Goal: Task Accomplishment & Management: Manage account settings

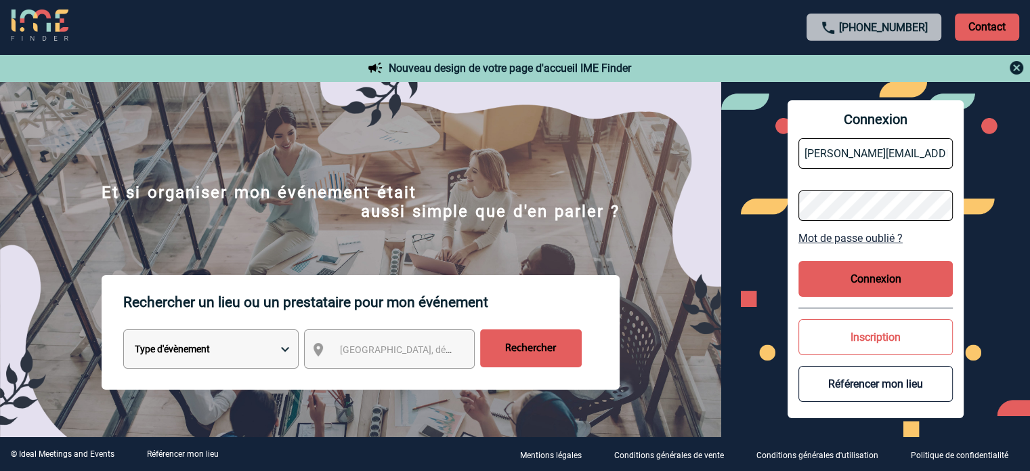
click at [860, 150] on input "i.challamel@paris-society.com" at bounding box center [876, 153] width 154 height 30
paste input "f.lenfant@hotelvillam-paris"
type input "f.lenfant@hotelvillam-paris.com"
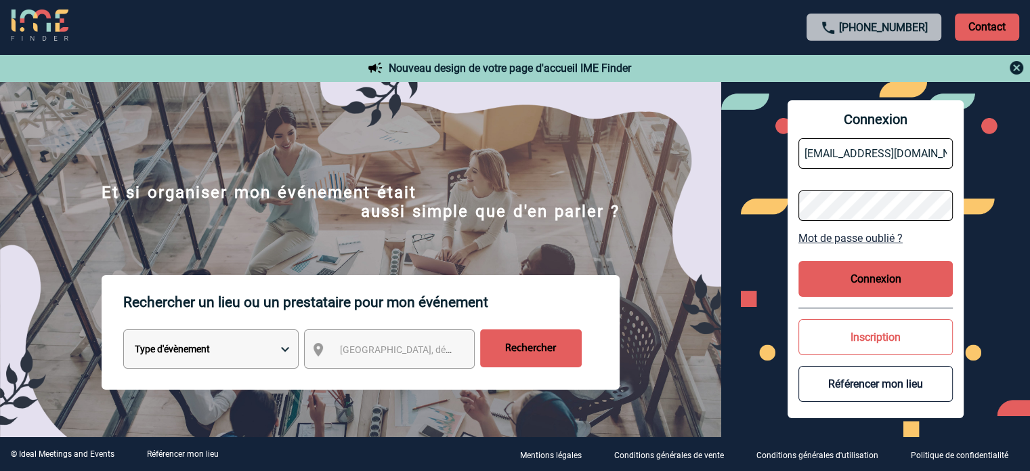
click at [844, 278] on button "Connexion" at bounding box center [876, 279] width 154 height 36
click at [837, 281] on button "Connexion" at bounding box center [876, 279] width 154 height 36
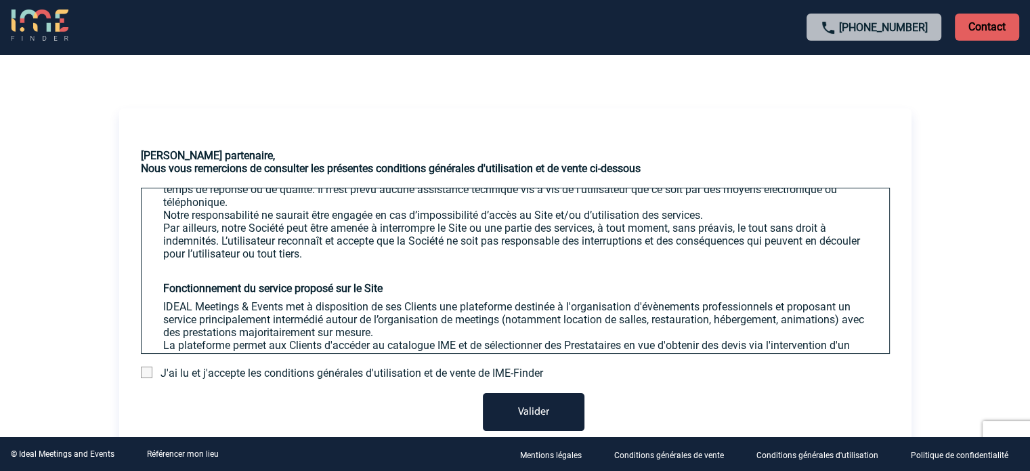
scroll to position [271, 0]
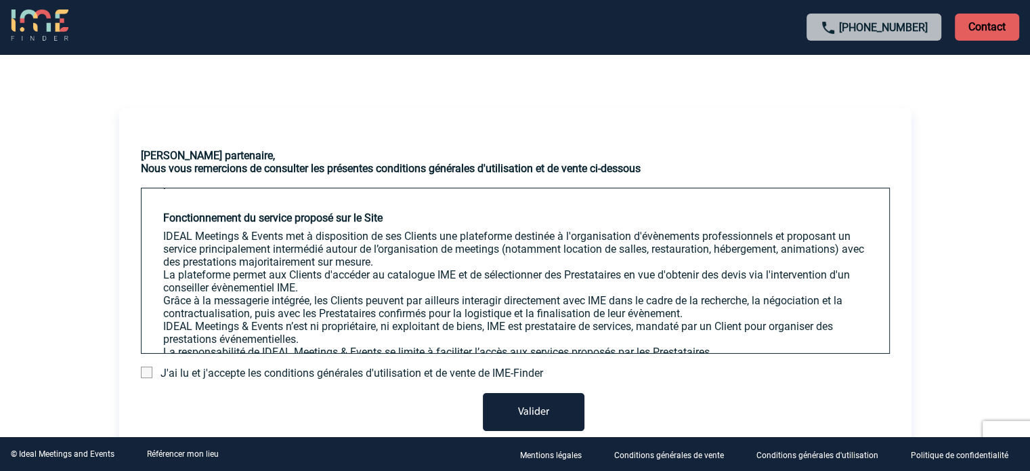
click at [346, 376] on span "J'ai lu et j'accepte les conditions générales d'utilisation et de vente de IME-…" at bounding box center [352, 373] width 383 height 13
click at [141, 375] on span at bounding box center [147, 373] width 12 height 12
click at [0, 0] on input "checkbox" at bounding box center [0, 0] width 0 height 0
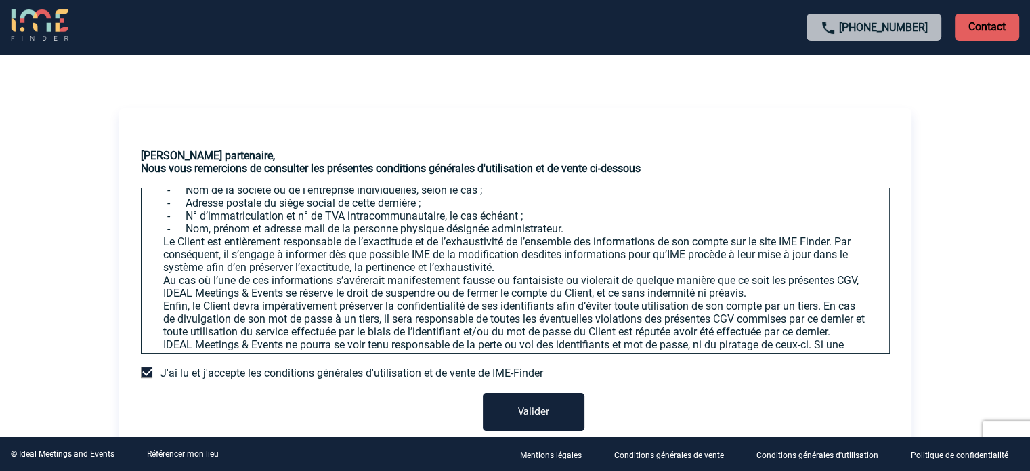
scroll to position [813, 0]
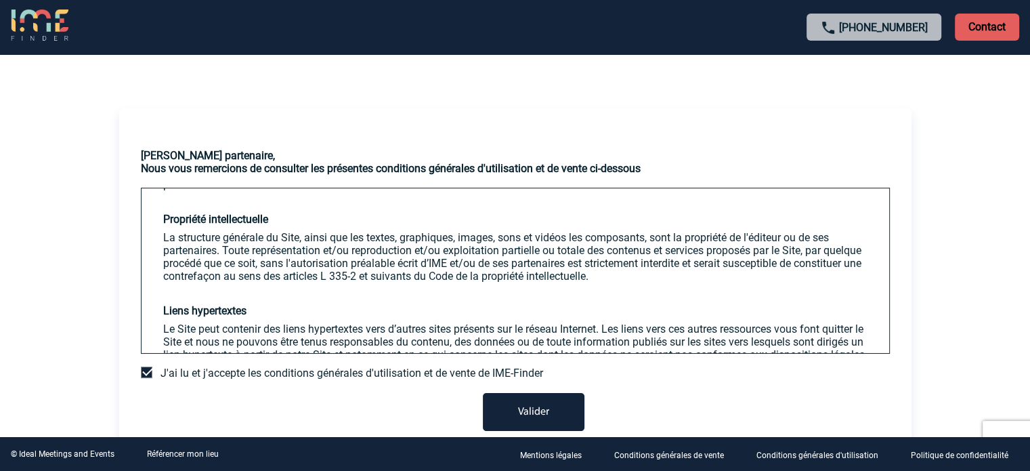
click at [538, 416] on button "Valider" at bounding box center [534, 412] width 102 height 38
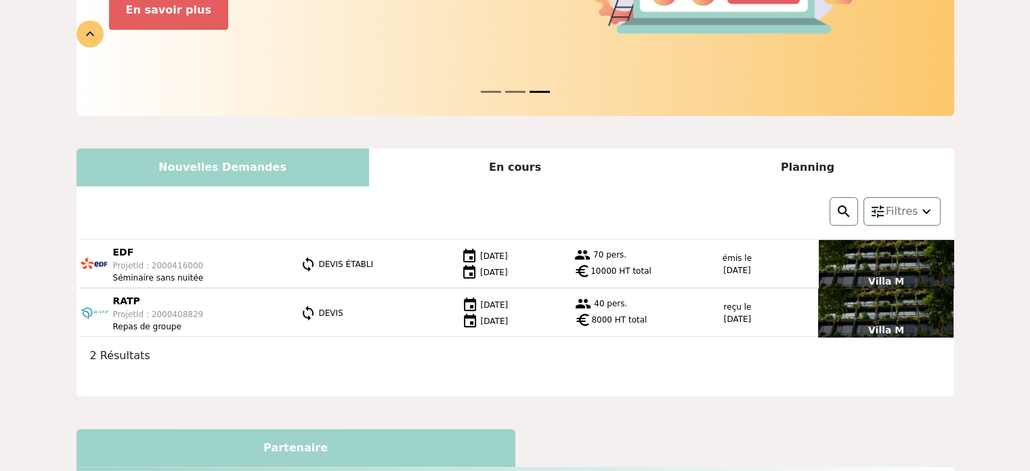
scroll to position [204, 0]
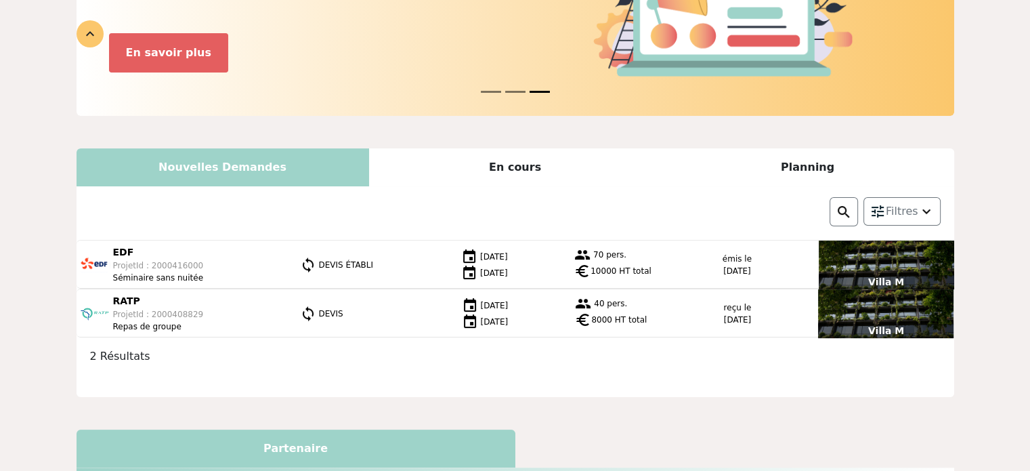
click at [508, 169] on div "En cours" at bounding box center [515, 167] width 293 height 38
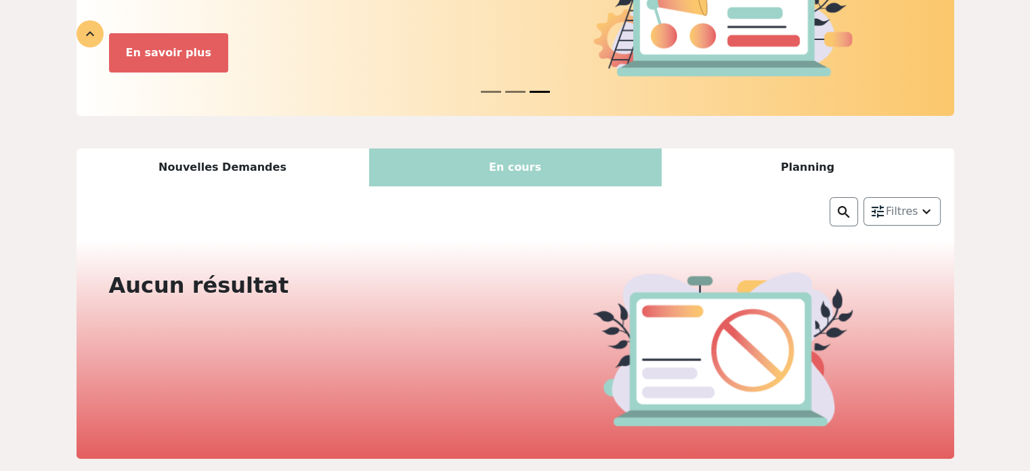
click at [858, 158] on div "Planning" at bounding box center [808, 167] width 293 height 38
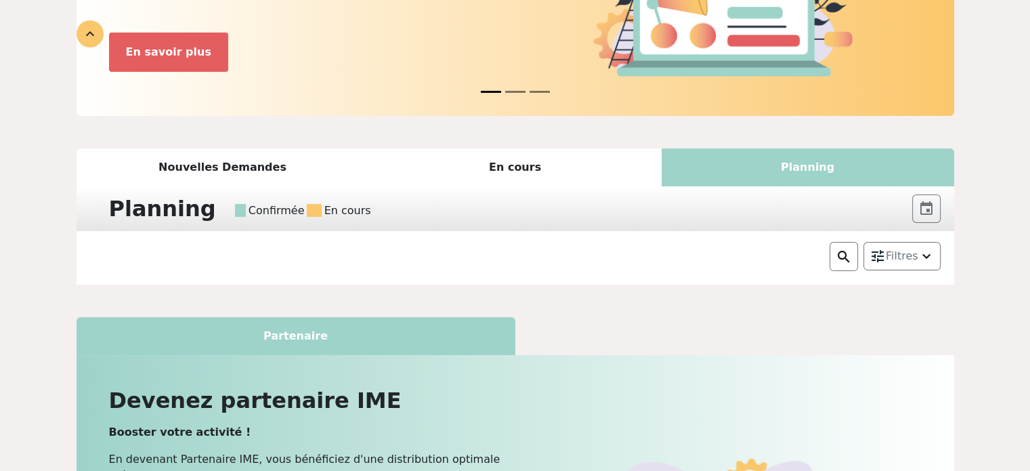
scroll to position [203, 0]
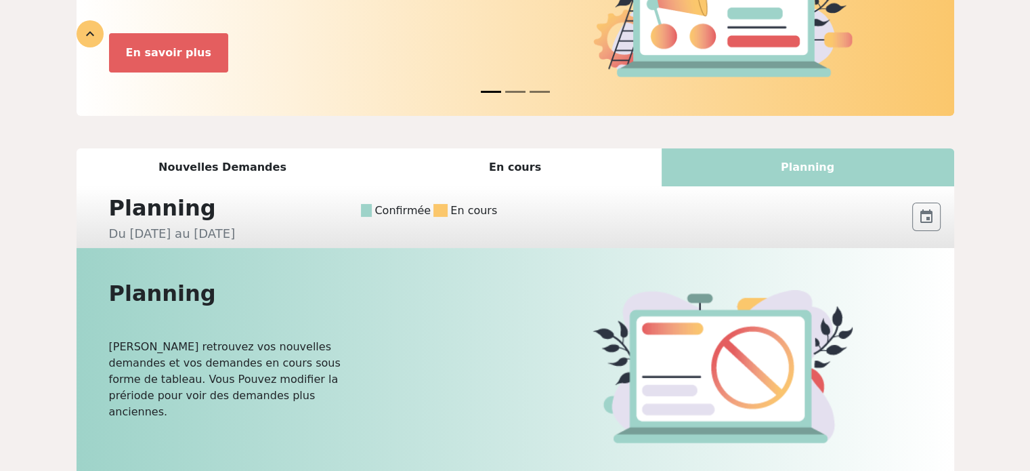
click at [255, 178] on div "Nouvelles Demandes" at bounding box center [223, 167] width 293 height 38
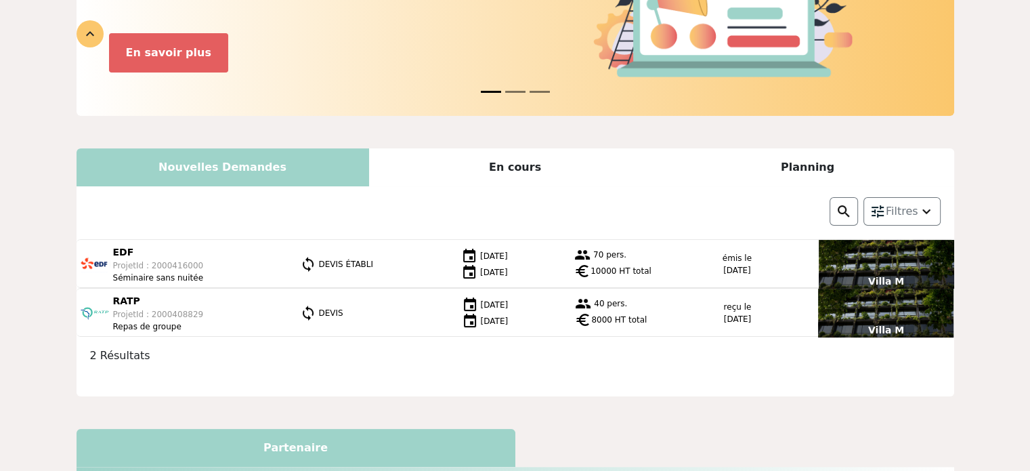
click at [853, 169] on div "Planning" at bounding box center [808, 167] width 293 height 38
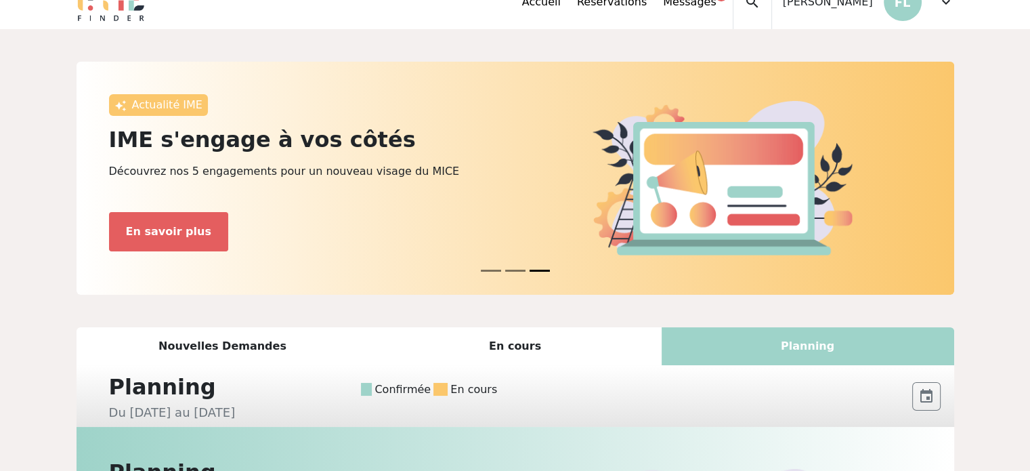
scroll to position [0, 0]
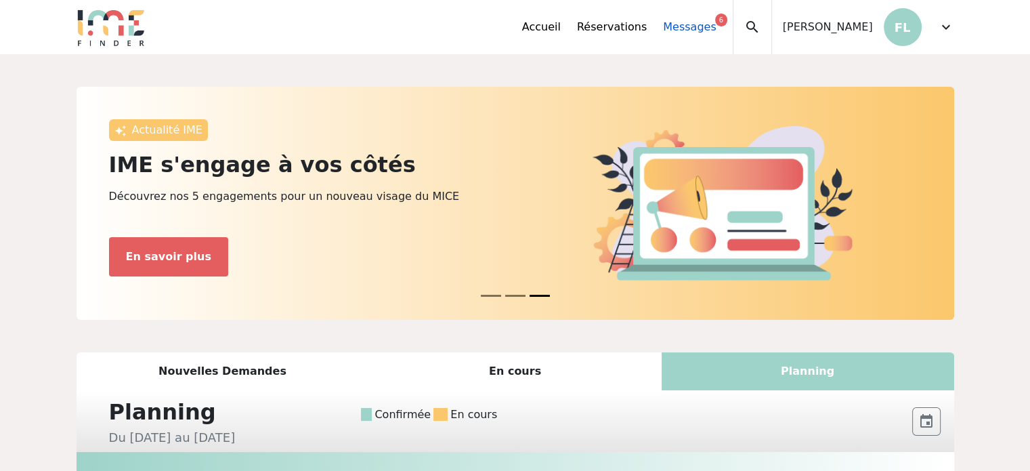
click at [698, 29] on link "Messages 6" at bounding box center [689, 27] width 53 height 16
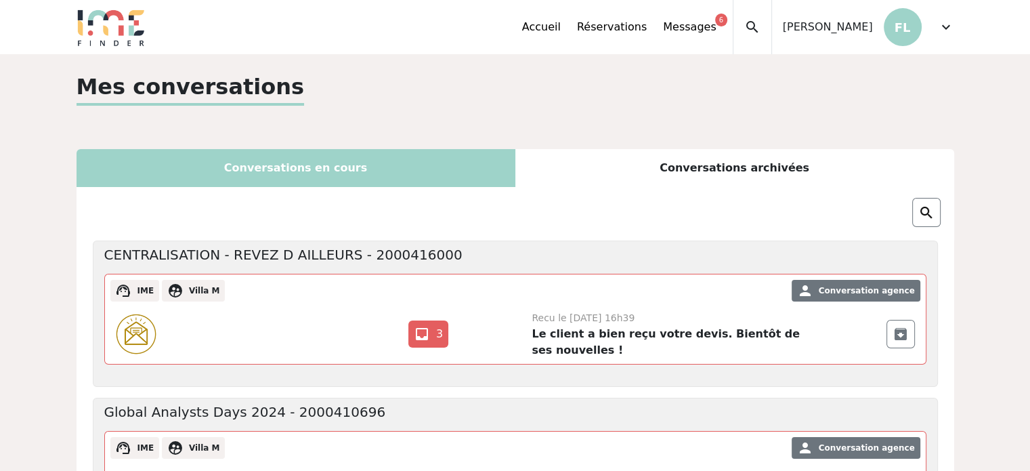
click at [374, 168] on div "Conversations en cours" at bounding box center [296, 168] width 439 height 38
click at [889, 37] on p "FL" at bounding box center [903, 27] width 38 height 38
click at [924, 28] on div "Accueil Réservations Messages 6 Mes données personnelles Données société Mes ét…" at bounding box center [738, 27] width 432 height 54
click at [947, 26] on span "expand_more" at bounding box center [946, 27] width 16 height 16
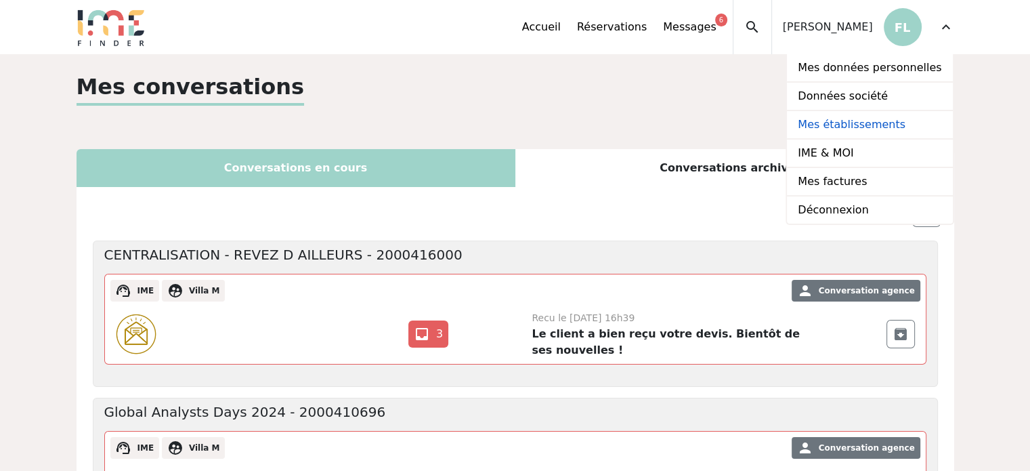
click at [854, 129] on link "Mes établissements" at bounding box center [869, 125] width 165 height 28
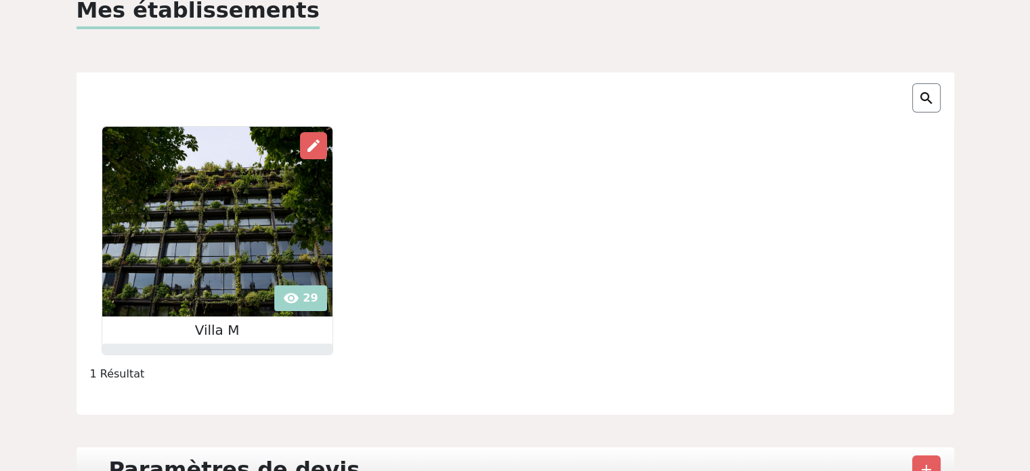
scroll to position [135, 0]
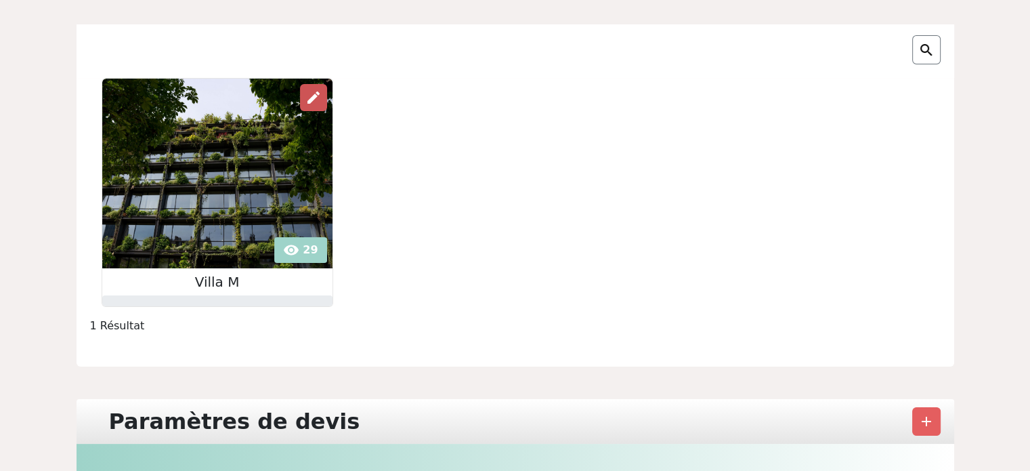
click at [315, 98] on span "edit" at bounding box center [314, 97] width 16 height 16
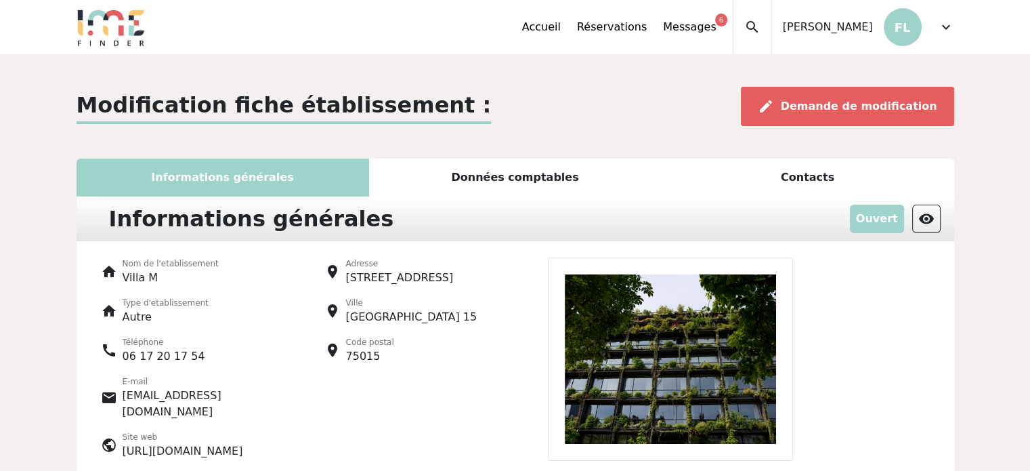
click at [509, 183] on div "Données comptables" at bounding box center [515, 178] width 293 height 38
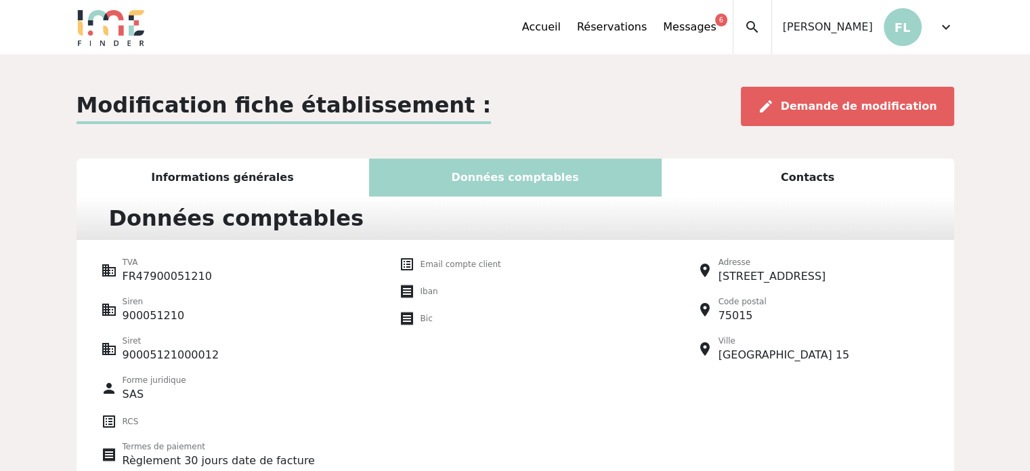
click at [791, 175] on div "Contacts" at bounding box center [808, 178] width 293 height 38
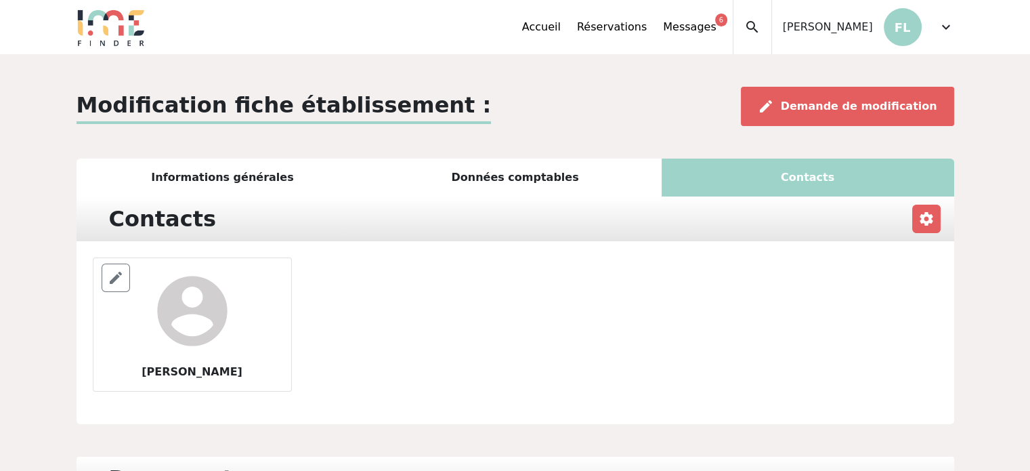
click at [257, 183] on div "Informations générales" at bounding box center [223, 178] width 293 height 38
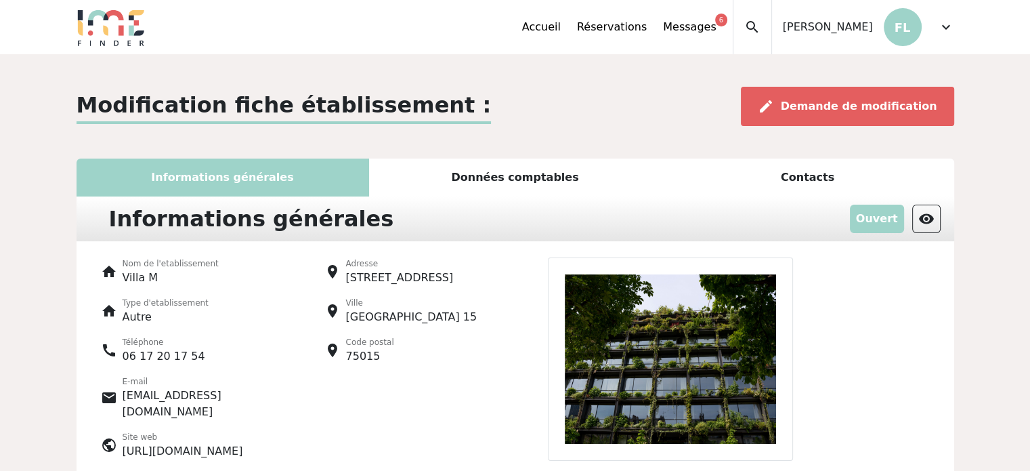
click at [933, 20] on div "Accueil Réservations Messages 6 Mes données personnelles Données société Mes ét…" at bounding box center [738, 27] width 432 height 54
click at [943, 21] on span "expand_more" at bounding box center [946, 27] width 16 height 16
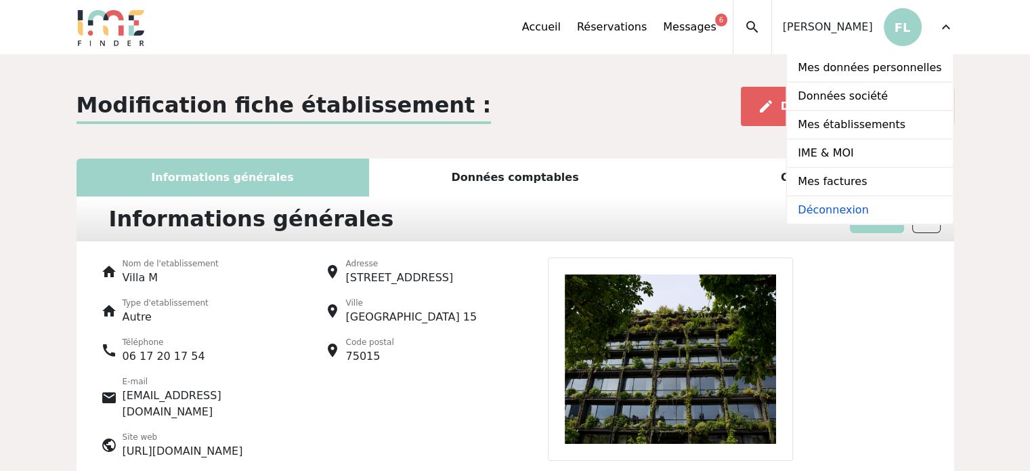
click at [838, 201] on link "Déconnexion" at bounding box center [869, 209] width 165 height 27
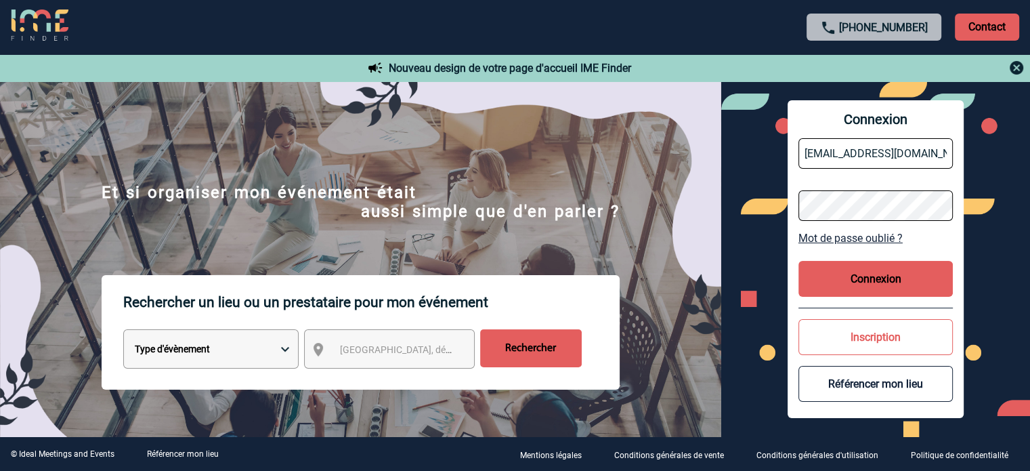
click at [837, 152] on input "[EMAIL_ADDRESS][DOMAIN_NAME]" at bounding box center [876, 153] width 154 height 30
type input "[PERSON_NAME][EMAIL_ADDRESS][DOMAIN_NAME]"
click at [883, 279] on button "Connexion" at bounding box center [876, 279] width 154 height 36
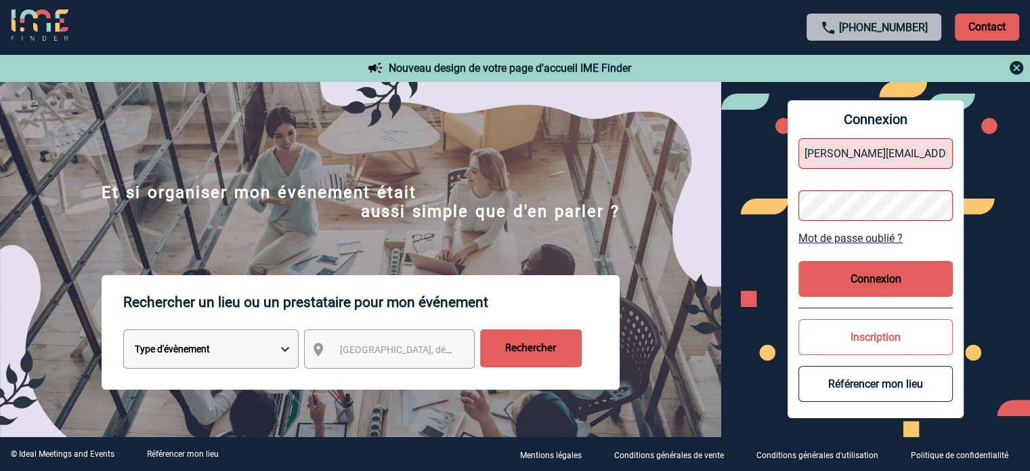
click at [880, 284] on button "Connexion" at bounding box center [876, 279] width 154 height 36
click at [851, 280] on button "Connexion" at bounding box center [876, 279] width 154 height 36
click at [838, 276] on button "Connexion" at bounding box center [876, 279] width 154 height 36
click at [882, 278] on button "Connexion" at bounding box center [876, 279] width 154 height 36
click at [860, 146] on input "[PERSON_NAME][EMAIL_ADDRESS][DOMAIN_NAME]" at bounding box center [876, 153] width 154 height 30
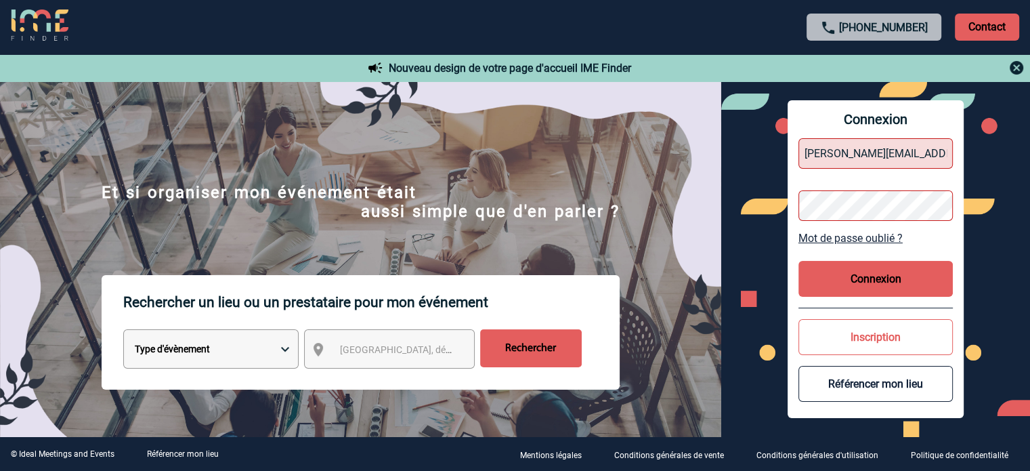
click at [870, 291] on button "Connexion" at bounding box center [876, 279] width 154 height 36
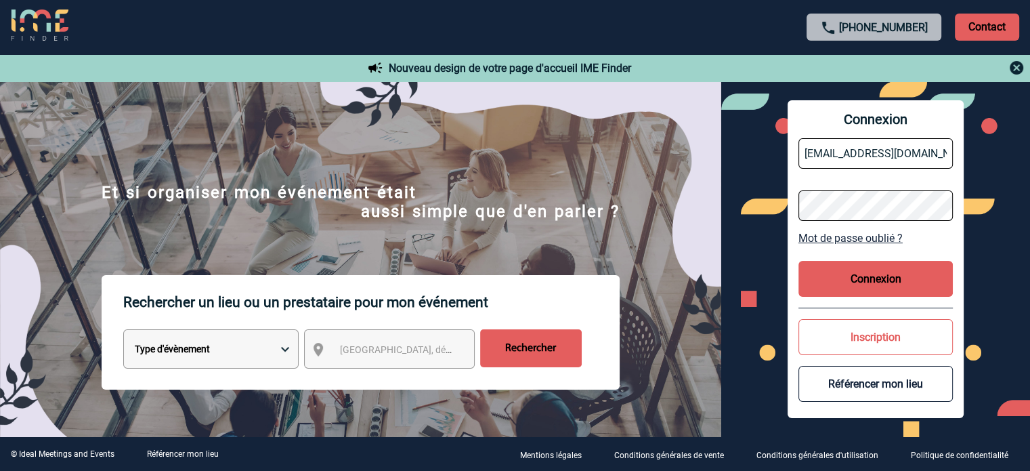
click at [835, 154] on input "[EMAIL_ADDRESS][DOMAIN_NAME]" at bounding box center [876, 153] width 154 height 30
type input "[PERSON_NAME][EMAIL_ADDRESS][DOMAIN_NAME]"
click at [883, 273] on button "Connexion" at bounding box center [876, 279] width 154 height 36
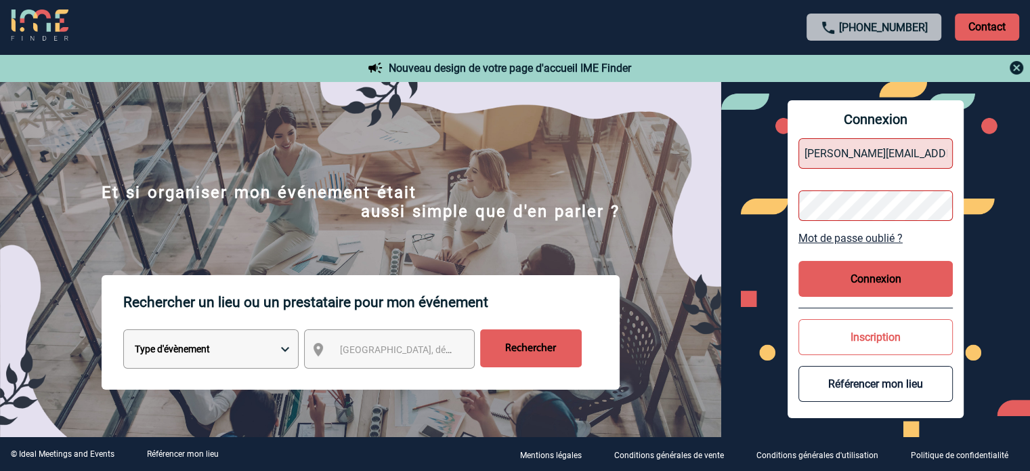
click at [883, 273] on button "Connexion" at bounding box center [876, 279] width 154 height 36
